Goal: Navigation & Orientation: Find specific page/section

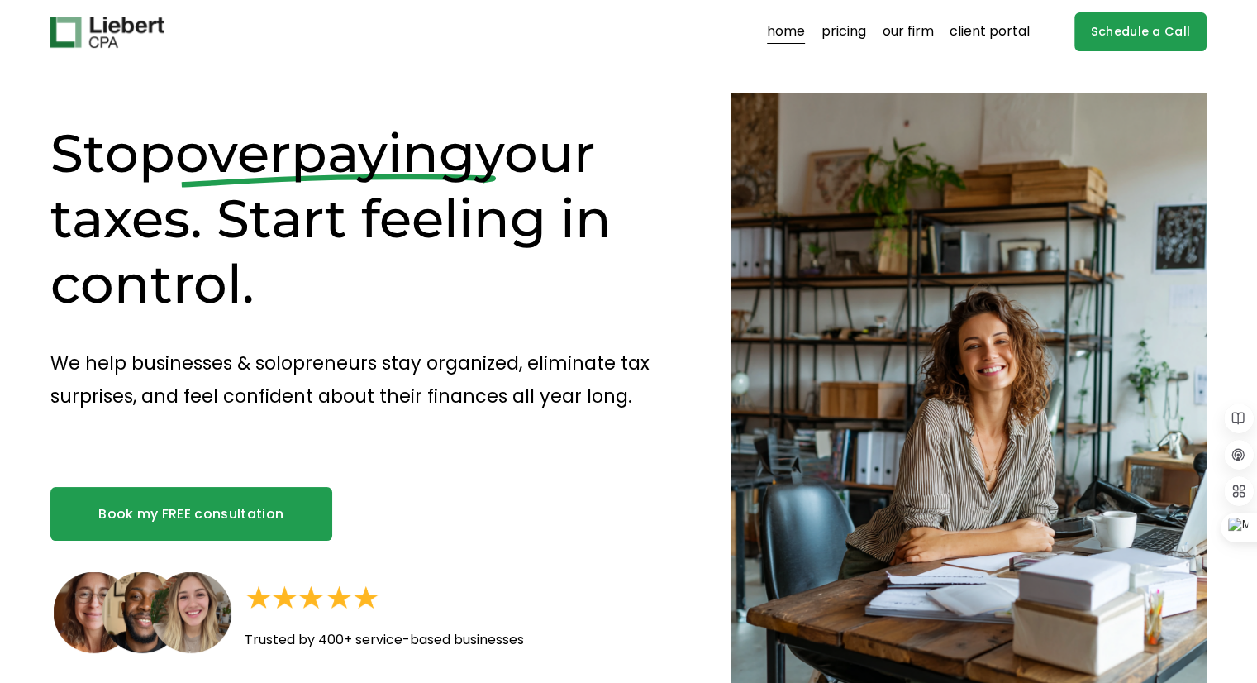
click at [911, 34] on link "our firm" at bounding box center [908, 32] width 51 height 26
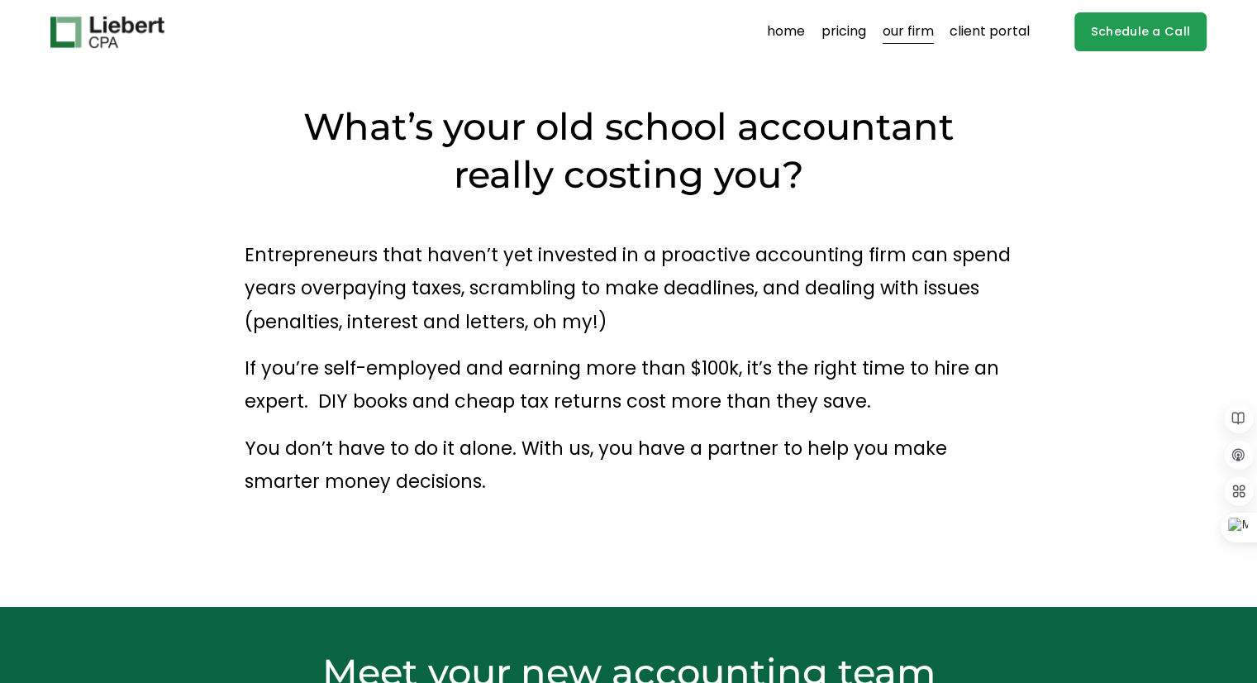
click at [790, 33] on link "home" at bounding box center [786, 32] width 38 height 26
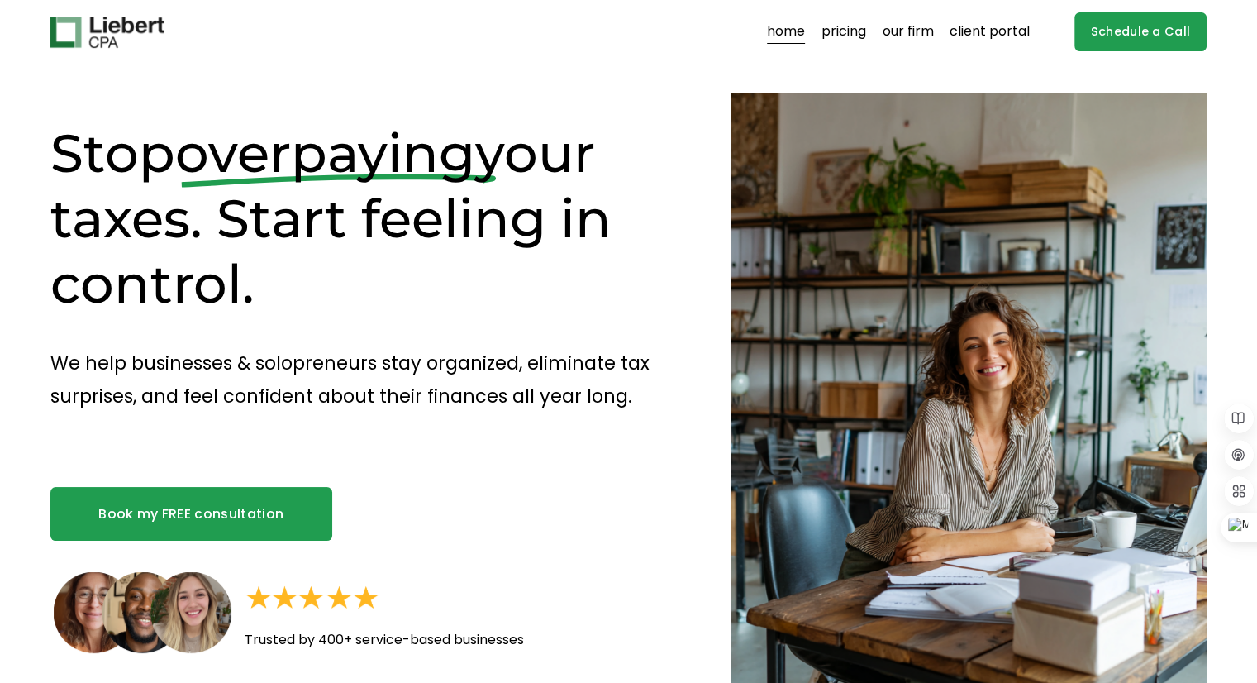
click at [909, 31] on link "our firm" at bounding box center [908, 32] width 51 height 26
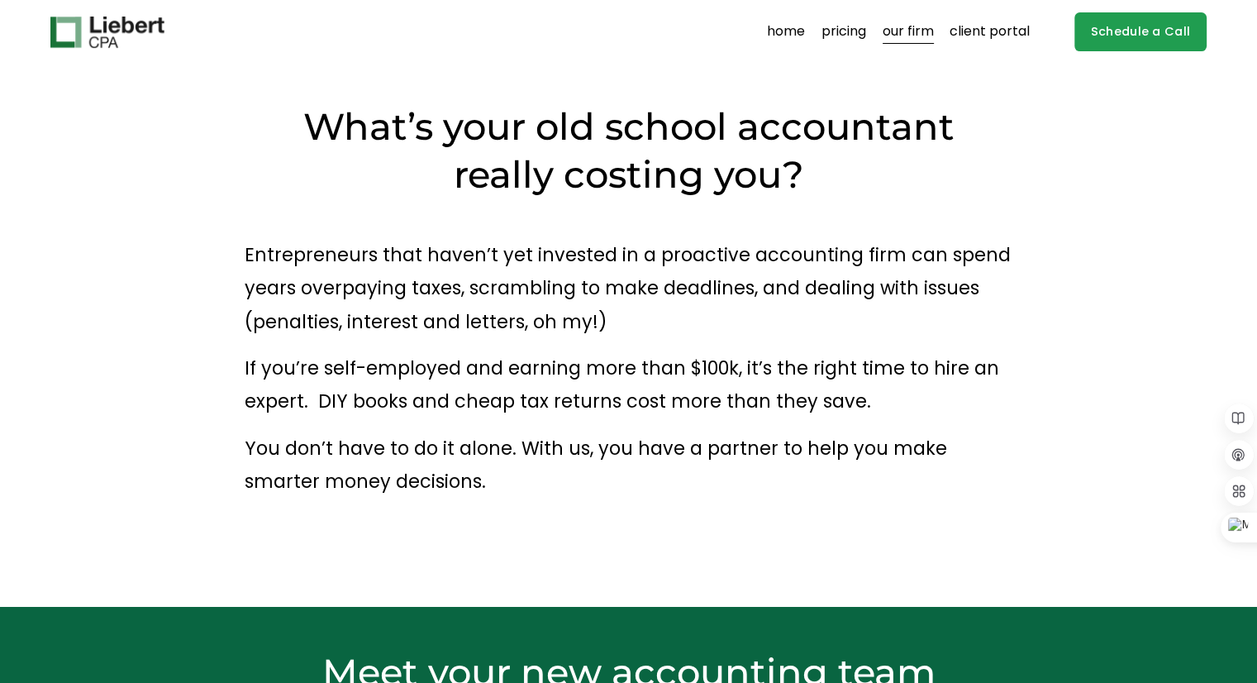
click at [1117, 30] on link "Schedule a Call" at bounding box center [1141, 31] width 133 height 39
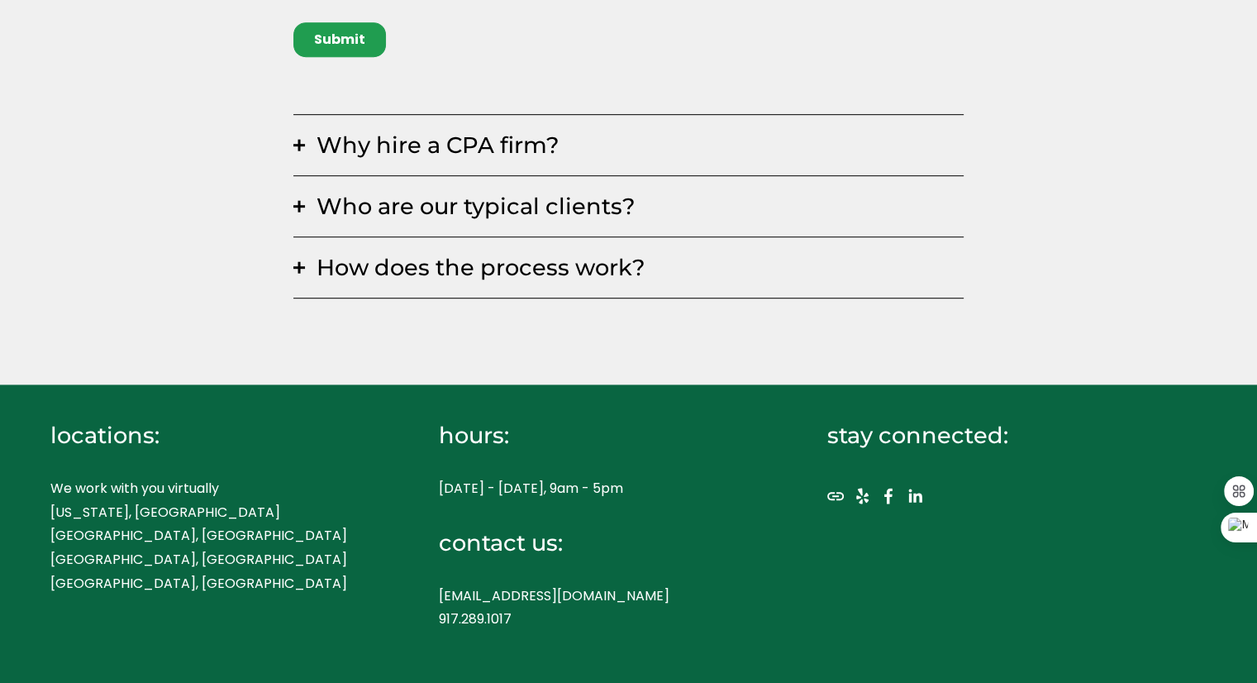
scroll to position [935, 0]
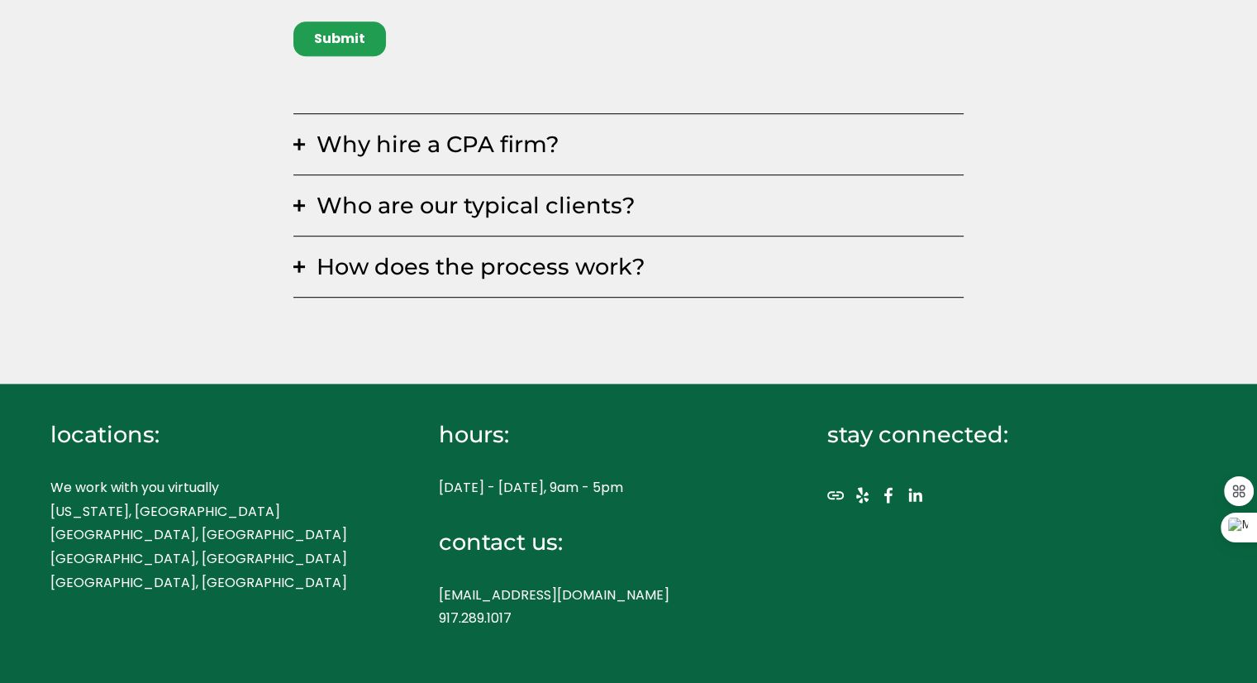
click at [890, 491] on use "Facebook" at bounding box center [888, 495] width 33 height 33
